Goal: Transaction & Acquisition: Download file/media

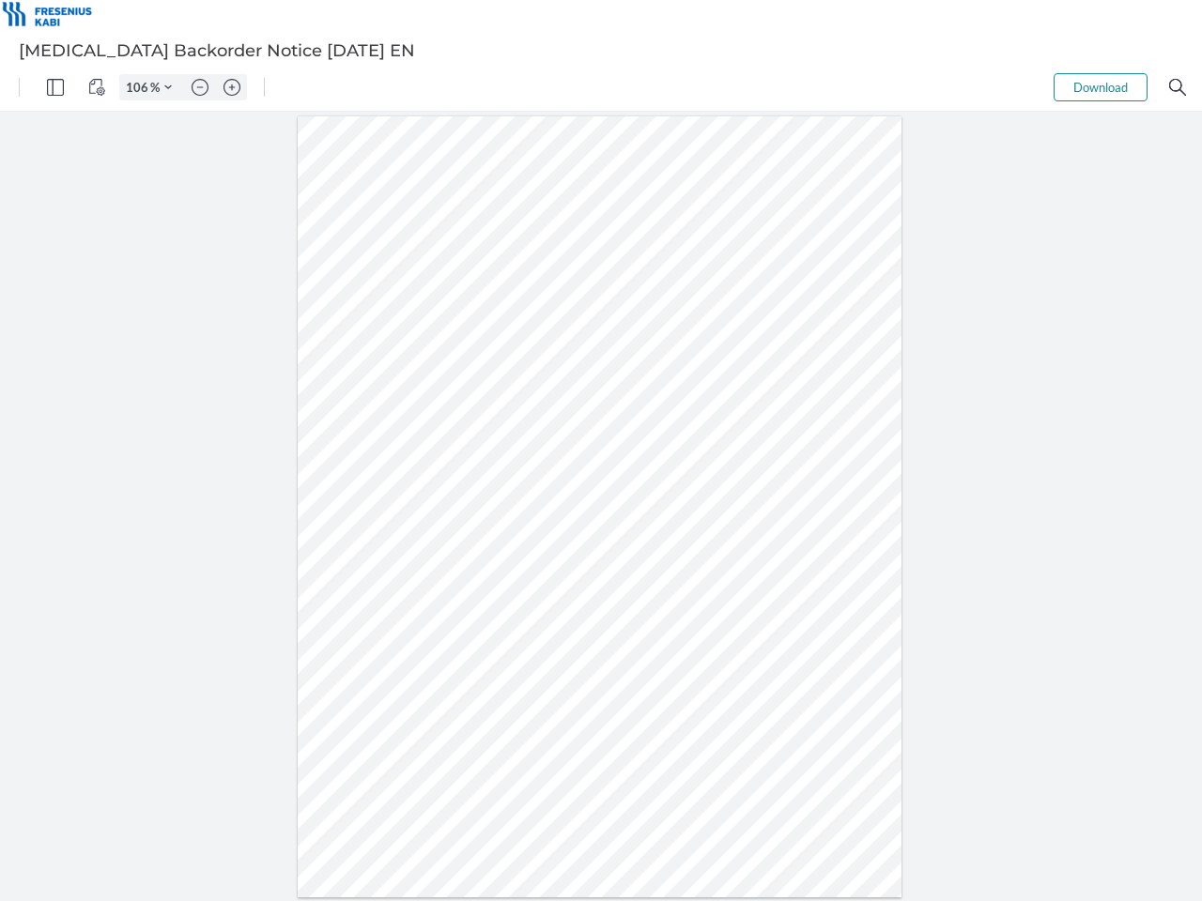
click at [55, 87] on img "Panel" at bounding box center [55, 87] width 17 height 17
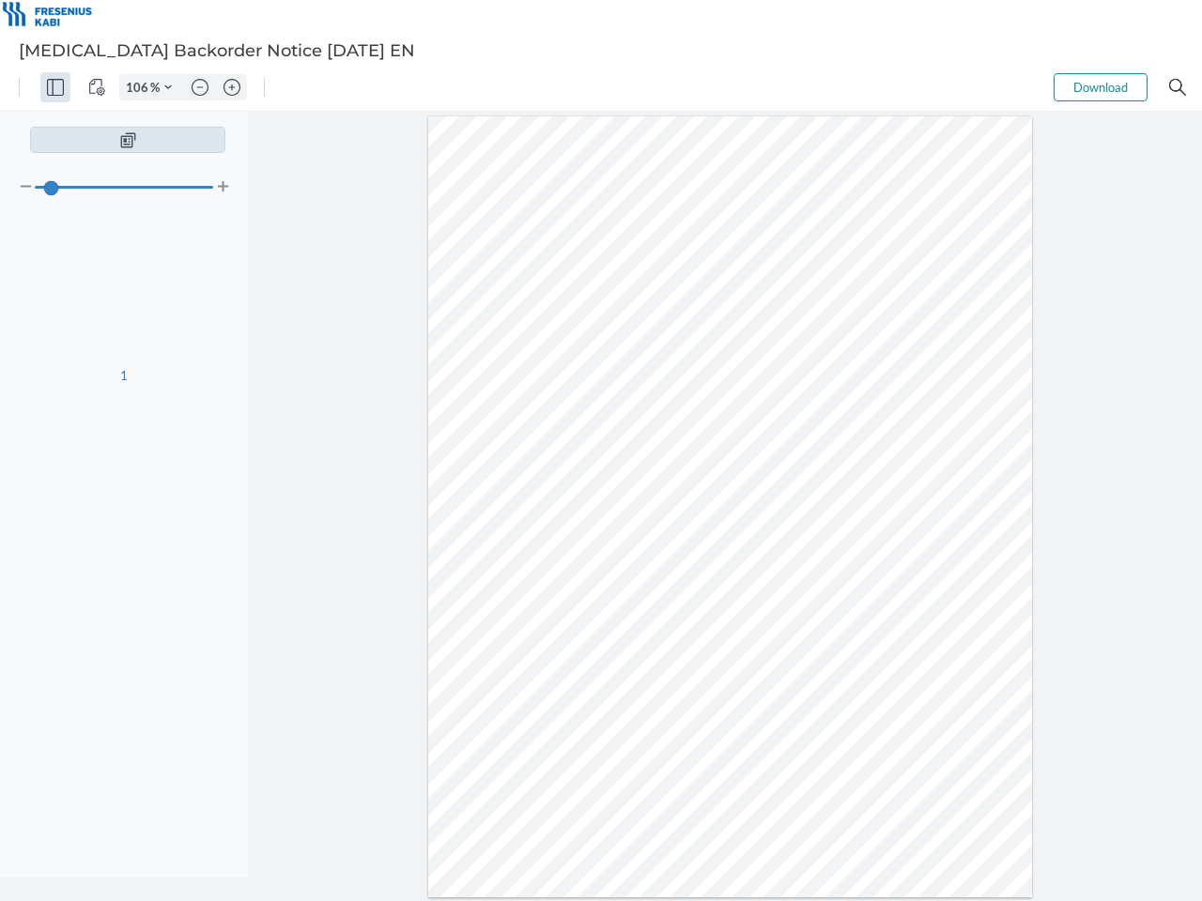
click at [97, 87] on img "View Controls" at bounding box center [96, 87] width 17 height 17
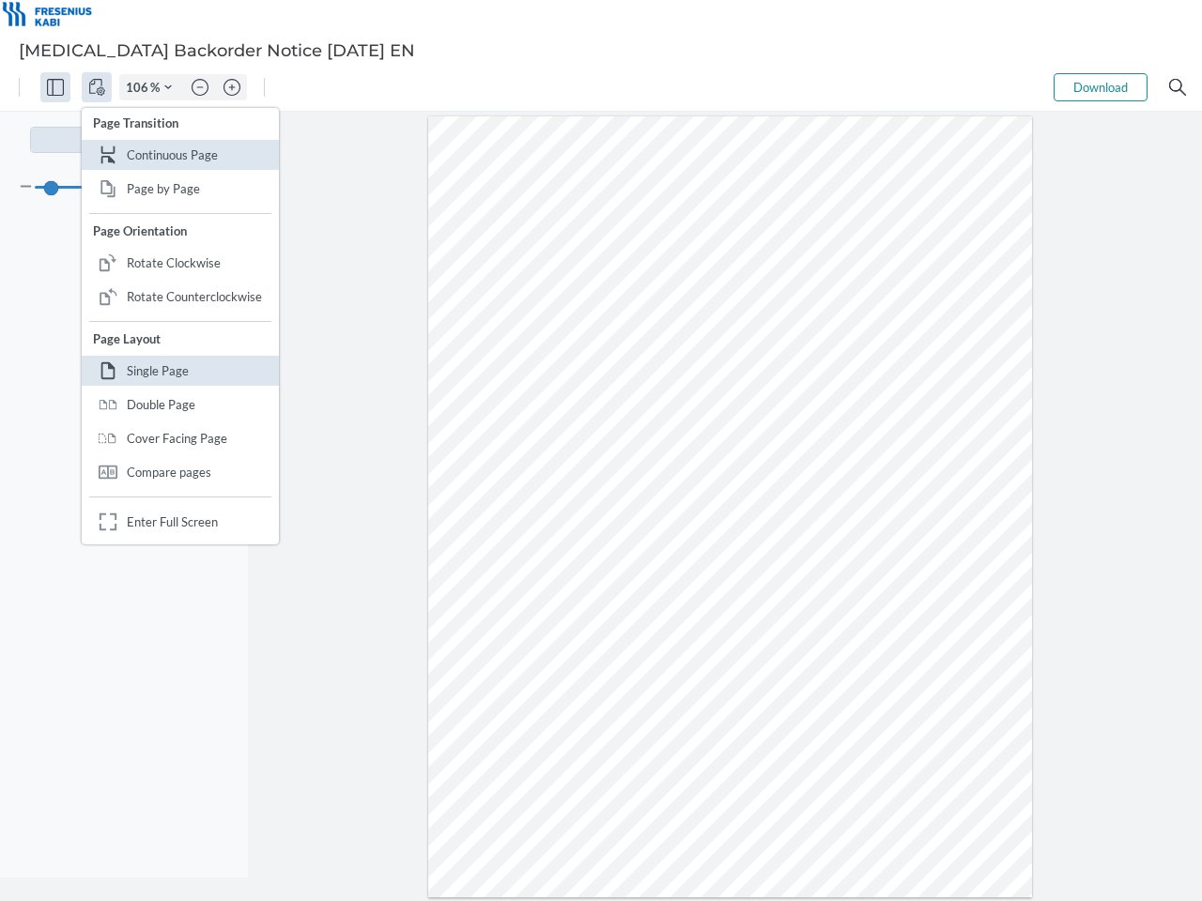
click at [140, 87] on input "106" at bounding box center [135, 87] width 30 height 17
click at [168, 87] on img "Zoom Controls" at bounding box center [168, 88] width 8 height 8
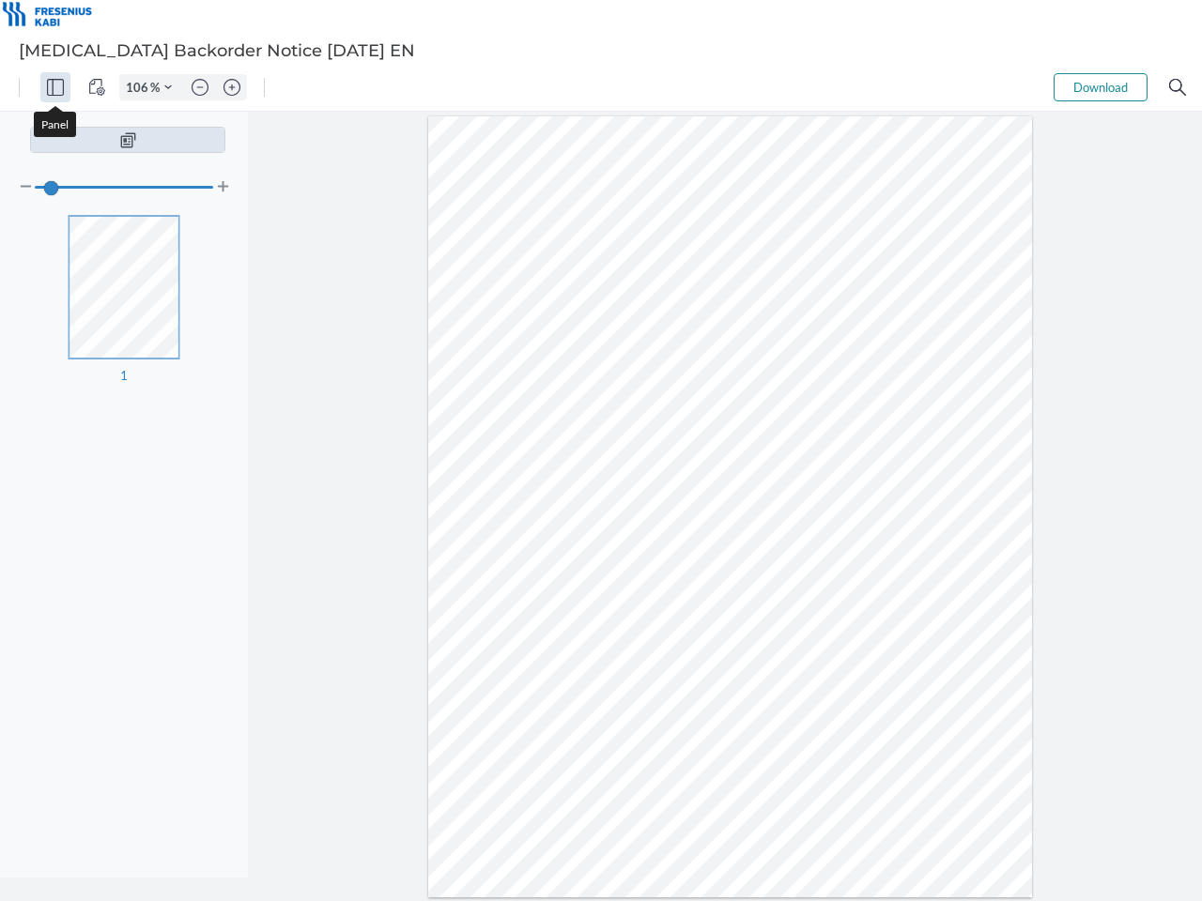
click at [200, 87] on img "Zoom out" at bounding box center [200, 87] width 17 height 17
click at [232, 87] on img "Zoom in" at bounding box center [231, 87] width 17 height 17
type input "106"
click at [1100, 87] on button "Download" at bounding box center [1100, 87] width 94 height 28
click at [1177, 87] on img "Search" at bounding box center [1177, 87] width 17 height 17
